Goal: Task Accomplishment & Management: Manage account settings

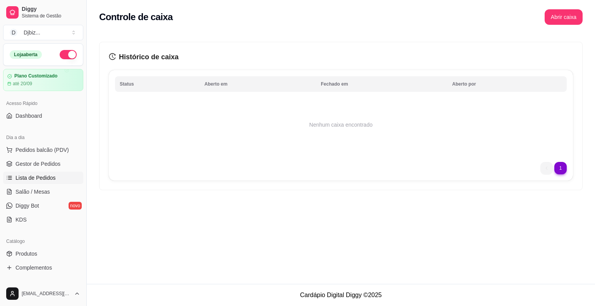
click at [42, 175] on span "Lista de Pedidos" at bounding box center [35, 178] width 40 height 8
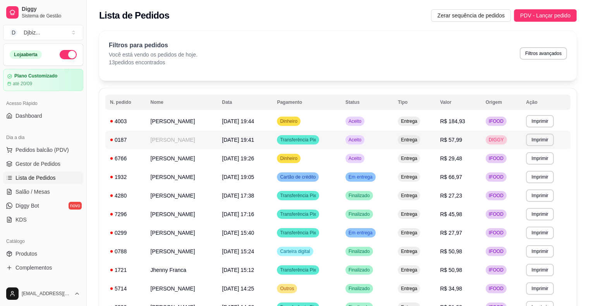
click at [393, 139] on td "Aceito" at bounding box center [367, 140] width 53 height 19
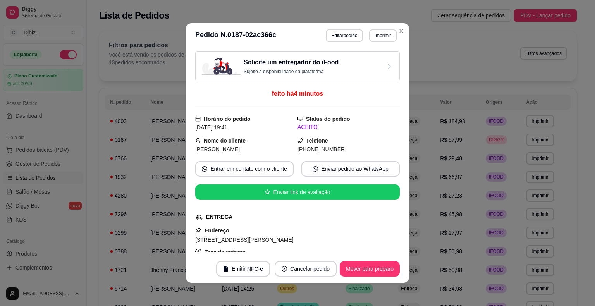
click at [375, 38] on button "Imprimir" at bounding box center [382, 35] width 27 height 12
click at [373, 64] on button "IMPRESSORA" at bounding box center [366, 63] width 56 height 12
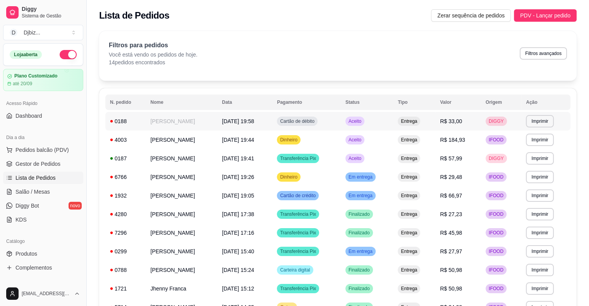
click at [341, 117] on td "Cartão de débito" at bounding box center [306, 121] width 69 height 19
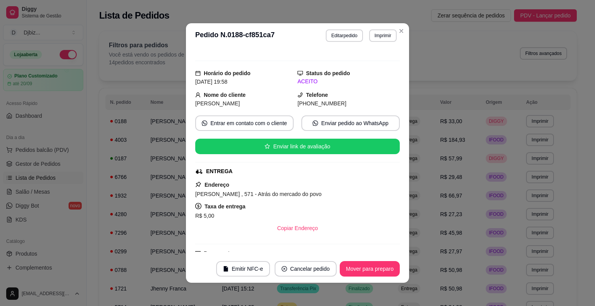
scroll to position [77, 0]
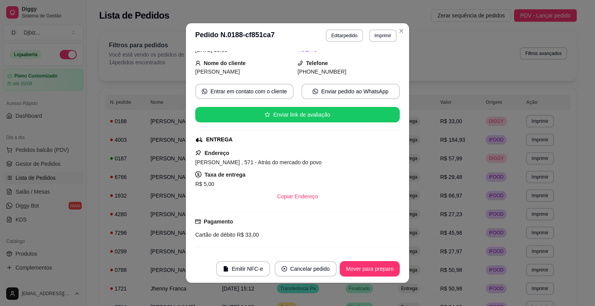
click at [387, 41] on header "**********" at bounding box center [297, 35] width 223 height 25
click at [375, 39] on button "Imprimir" at bounding box center [382, 35] width 27 height 12
click at [363, 61] on button "IMPRESSORA" at bounding box center [366, 63] width 56 height 12
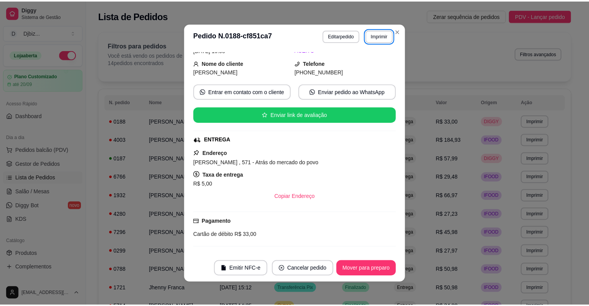
scroll to position [40, 0]
